Goal: Information Seeking & Learning: Learn about a topic

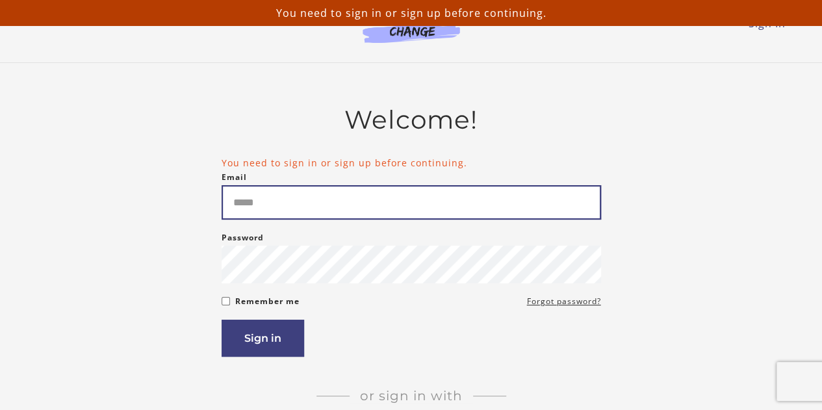
click at [426, 205] on input "Email" at bounding box center [411, 202] width 379 height 34
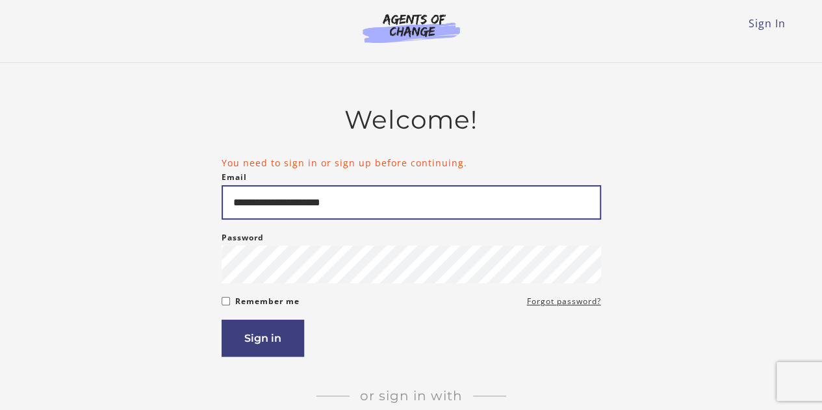
type input "**********"
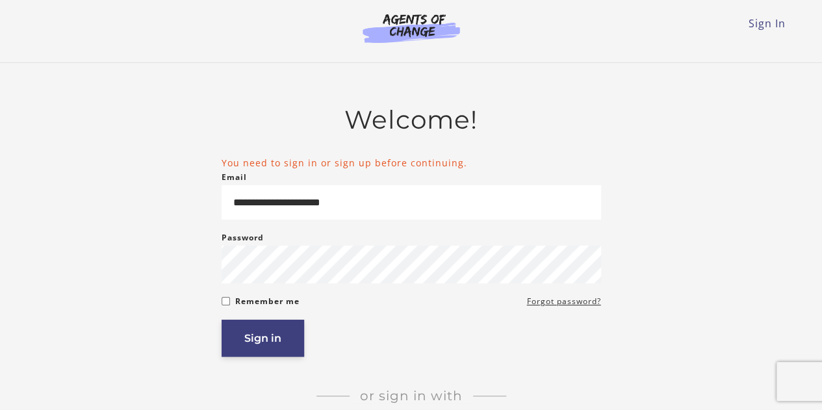
click at [244, 335] on button "Sign in" at bounding box center [263, 338] width 83 height 37
click at [266, 337] on button "Sign in" at bounding box center [263, 338] width 83 height 37
click at [268, 333] on button "Sign in" at bounding box center [263, 338] width 83 height 37
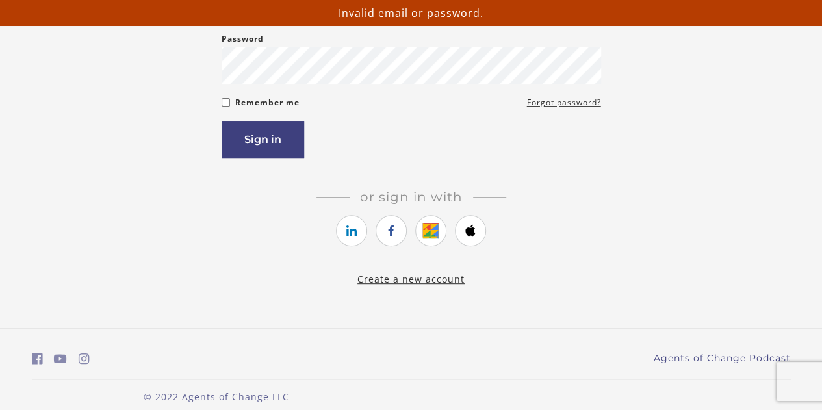
scroll to position [199, 0]
click at [424, 235] on icon "https://courses.thinkific.com/users/auth/google?ss%5Breferral%5D=&ss%5Buser_ret…" at bounding box center [431, 230] width 16 height 16
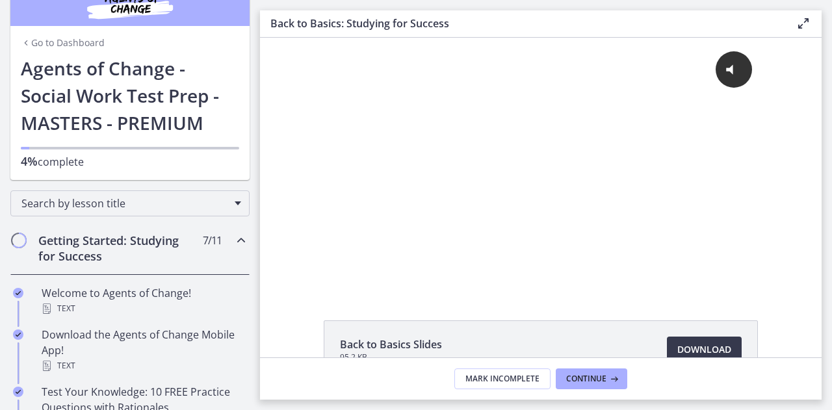
scroll to position [27, 0]
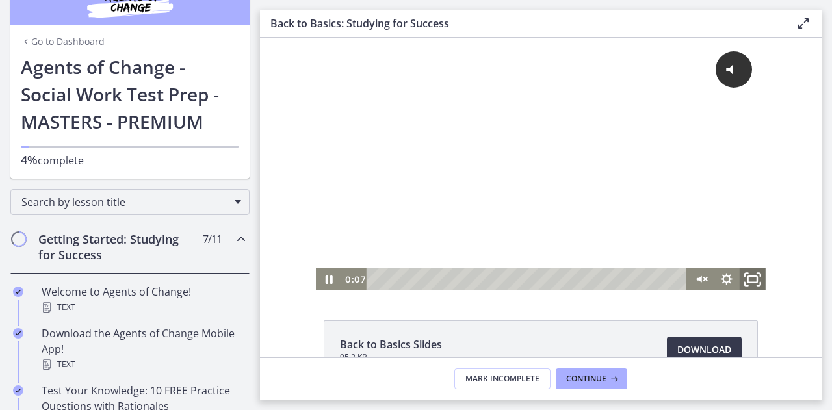
click at [743, 276] on icon "Fullscreen" at bounding box center [752, 279] width 31 height 27
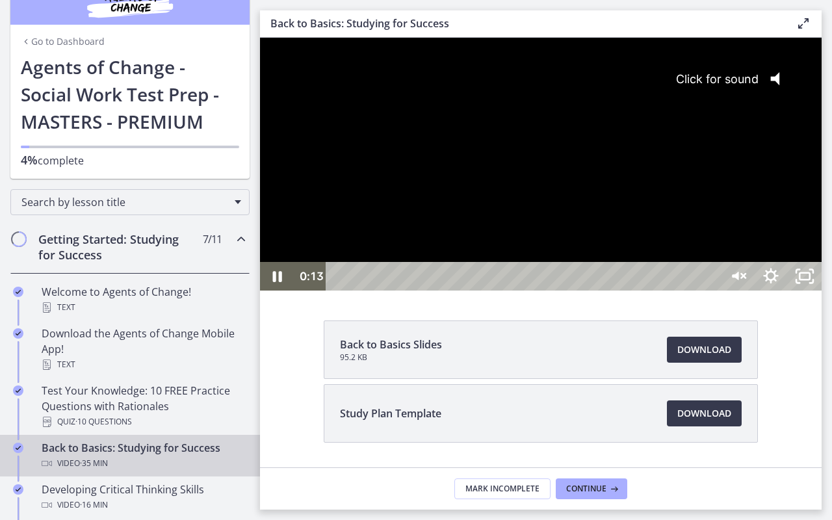
click at [412, 262] on div "Click for sound @keyframes VOLUME_SMALL_WAVE_FLASH { 0% { opacity: 0; } 33% { o…" at bounding box center [540, 150] width 561 height 224
drag, startPoint x: 343, startPoint y: 542, endPoint x: 309, endPoint y: 557, distance: 36.9
click at [309, 290] on div "0:00 0:00" at bounding box center [507, 276] width 426 height 29
drag, startPoint x: 373, startPoint y: 543, endPoint x: 491, endPoint y: 524, distance: 119.8
click at [491, 290] on div "Click for sound @keyframes VOLUME_SMALL_WAVE_FLASH { 0% { opacity: 0; } 33% { o…" at bounding box center [540, 164] width 561 height 253
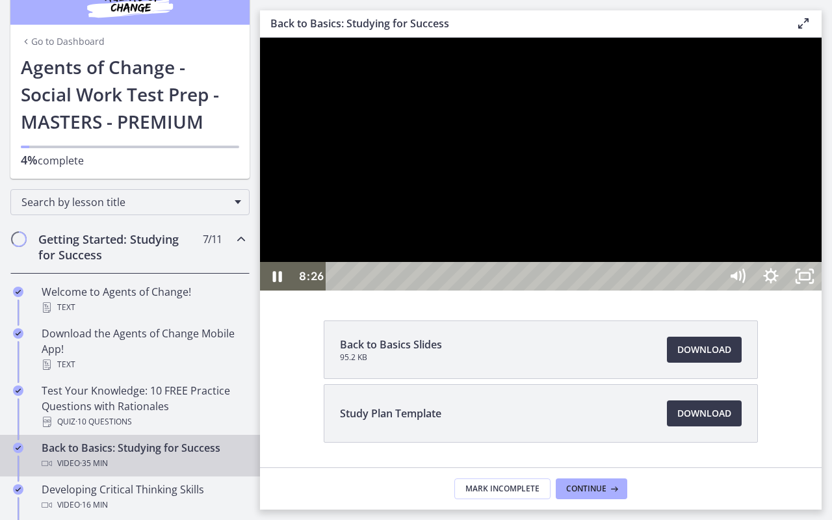
click at [268, 101] on div at bounding box center [540, 164] width 561 height 253
click at [266, 101] on div at bounding box center [540, 164] width 561 height 253
click at [275, 294] on icon "Pause" at bounding box center [277, 276] width 40 height 34
click at [824, 294] on icon "Unfullscreen" at bounding box center [804, 276] width 40 height 34
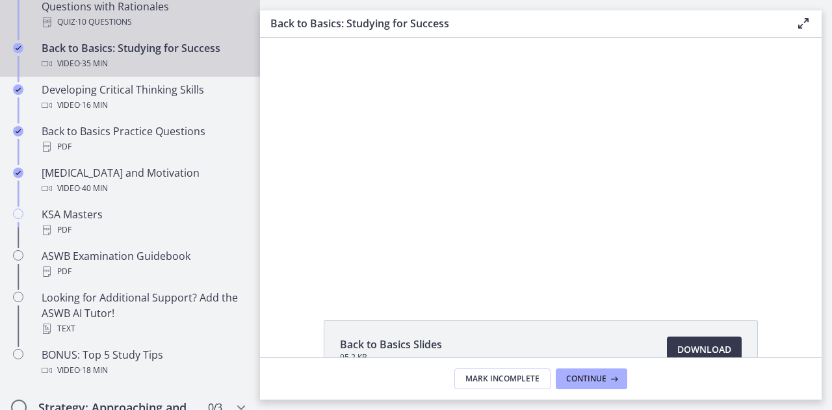
scroll to position [426, 0]
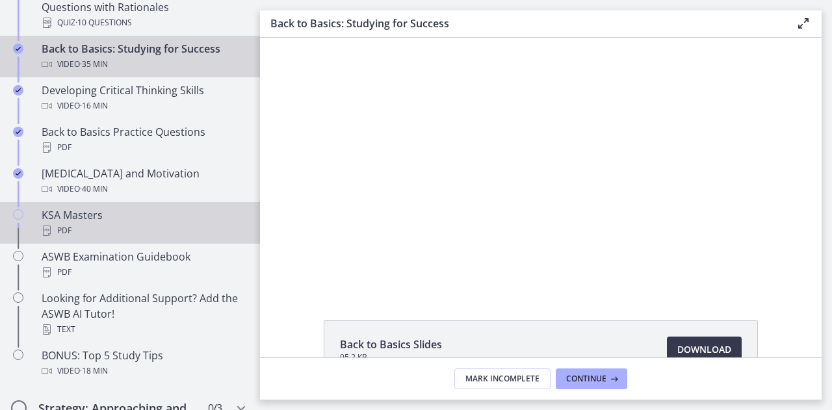
click at [90, 217] on div "KSA Masters PDF" at bounding box center [143, 222] width 203 height 31
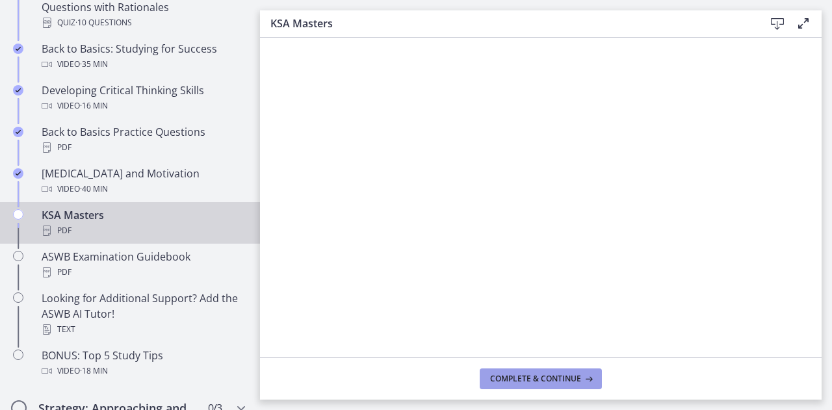
click at [506, 380] on span "Complete & continue" at bounding box center [535, 379] width 91 height 10
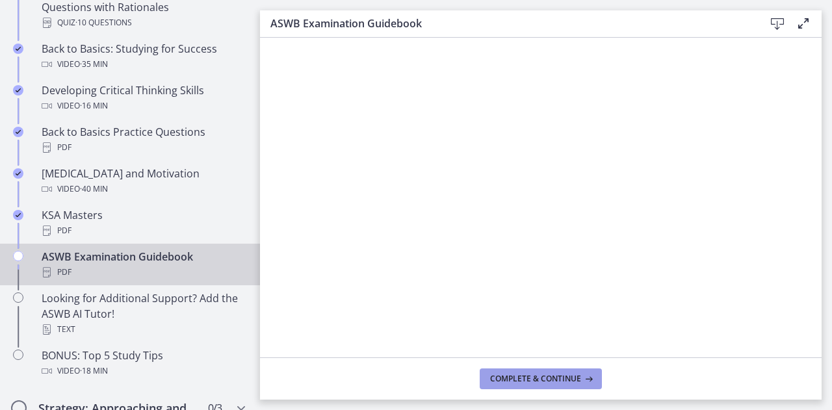
click at [497, 377] on span "Complete & continue" at bounding box center [535, 379] width 91 height 10
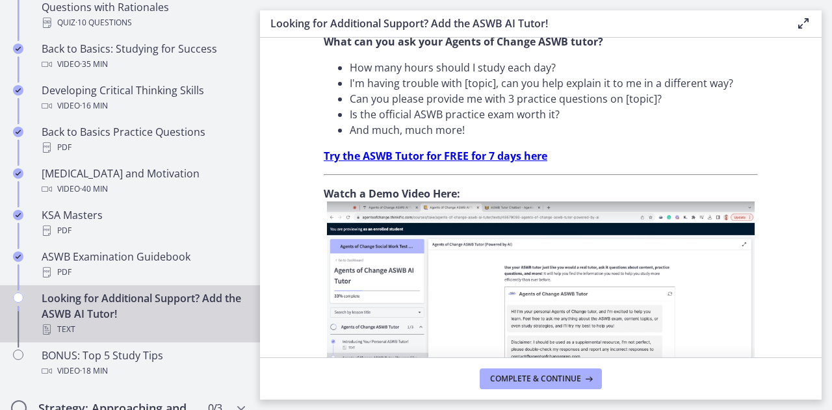
scroll to position [557, 0]
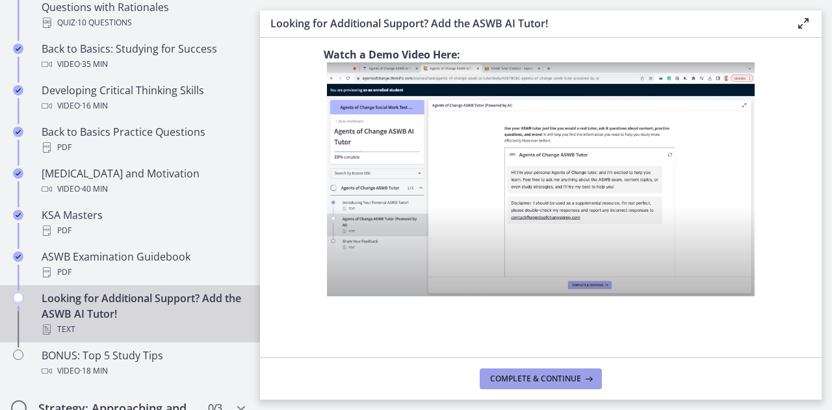
click at [532, 380] on span "Complete & continue" at bounding box center [535, 379] width 91 height 10
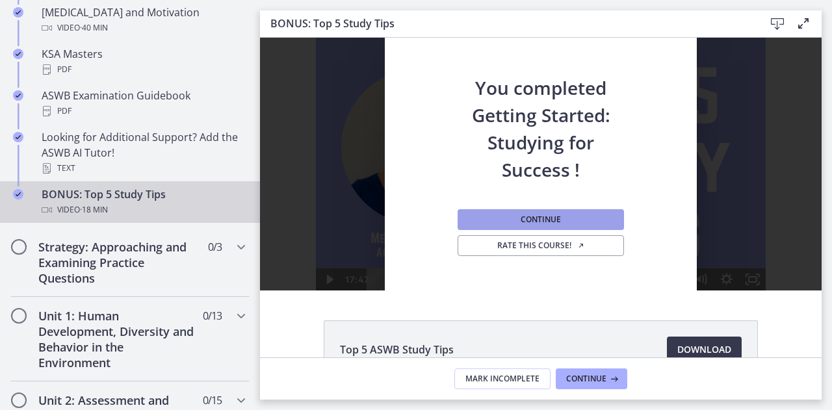
click at [512, 218] on button "Continue" at bounding box center [540, 219] width 166 height 21
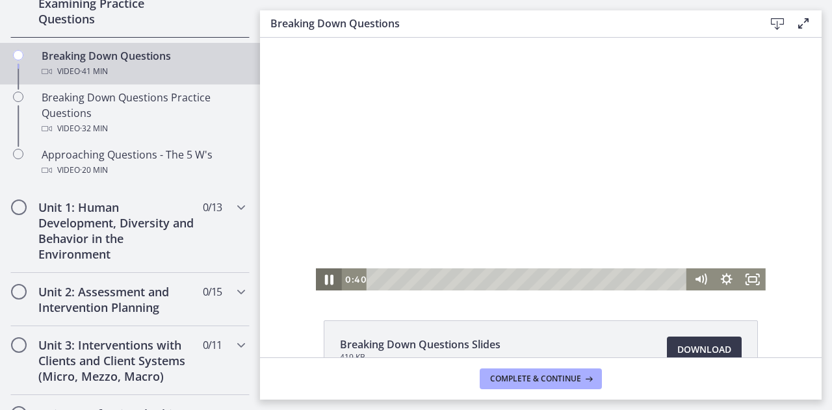
click at [326, 281] on icon "Pause" at bounding box center [329, 280] width 8 height 10
click at [326, 281] on icon "Play Video" at bounding box center [329, 279] width 31 height 27
click at [326, 281] on icon "Pause" at bounding box center [328, 279] width 7 height 8
click at [326, 285] on icon "Play Video" at bounding box center [329, 279] width 31 height 27
click at [320, 279] on icon "Pause" at bounding box center [328, 279] width 31 height 27
